Goal: Task Accomplishment & Management: Use online tool/utility

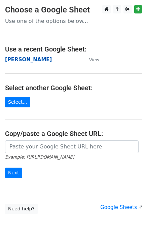
click at [14, 62] on strong "[PERSON_NAME]" at bounding box center [28, 59] width 47 height 6
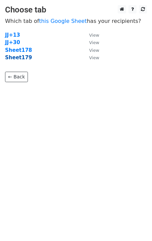
click at [25, 59] on strong "Sheet179" at bounding box center [18, 57] width 27 height 6
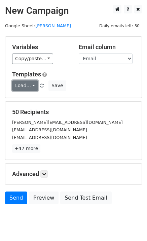
click at [23, 84] on link "Load..." at bounding box center [25, 85] width 26 height 10
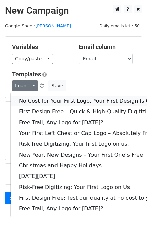
click at [41, 103] on link "No Cost for Your First Logo, Your First Design Is On Us!" at bounding box center [91, 100] width 161 height 11
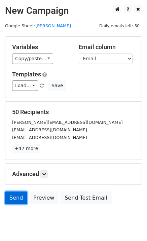
click at [16, 198] on link "Send" at bounding box center [16, 197] width 22 height 13
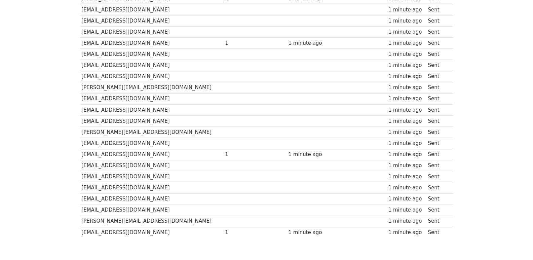
scroll to position [468, 0]
